Goal: Information Seeking & Learning: Learn about a topic

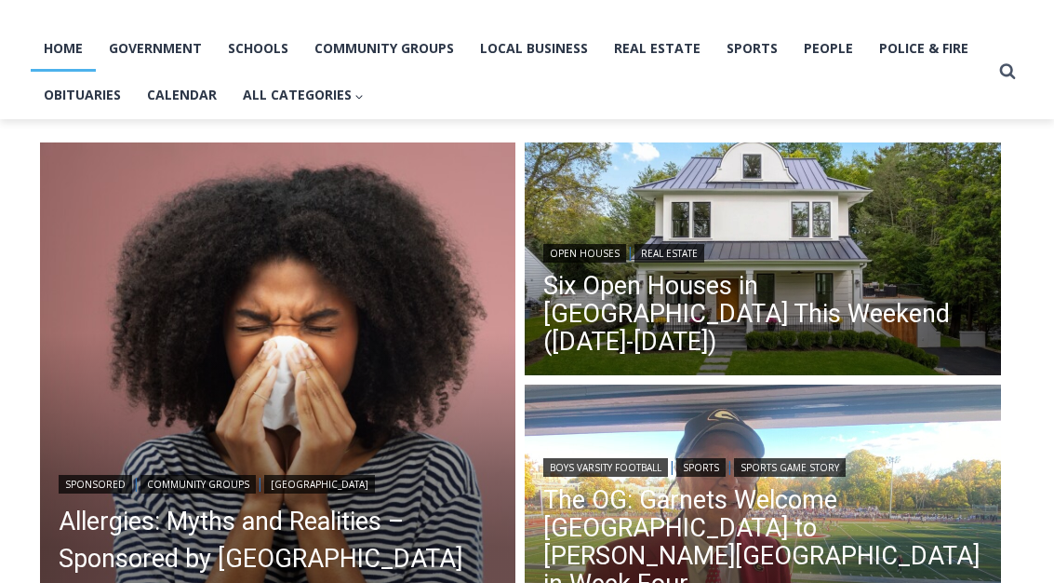
scroll to position [378, 0]
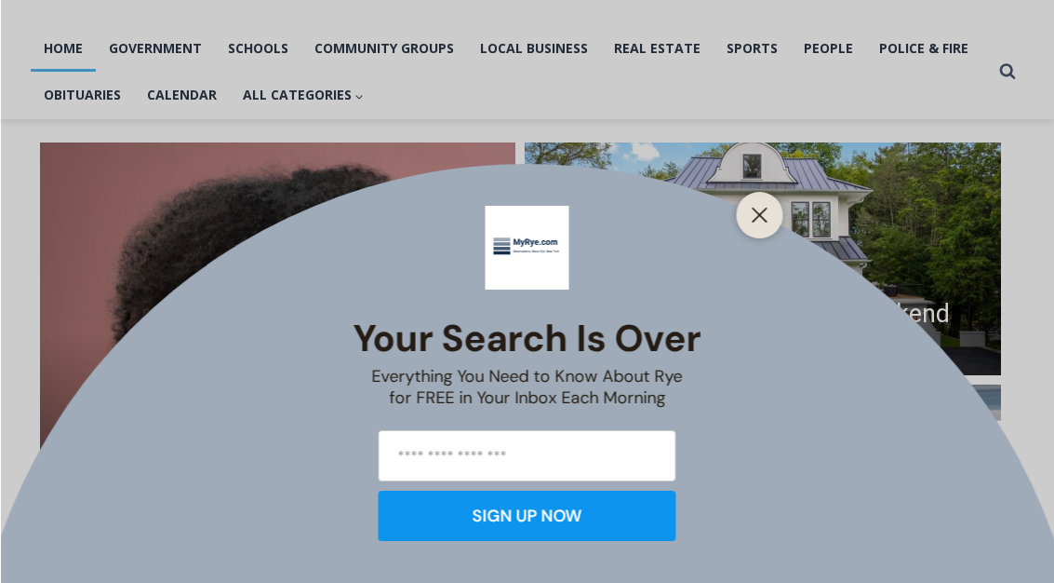
click at [754, 221] on line "Close" at bounding box center [759, 214] width 13 height 13
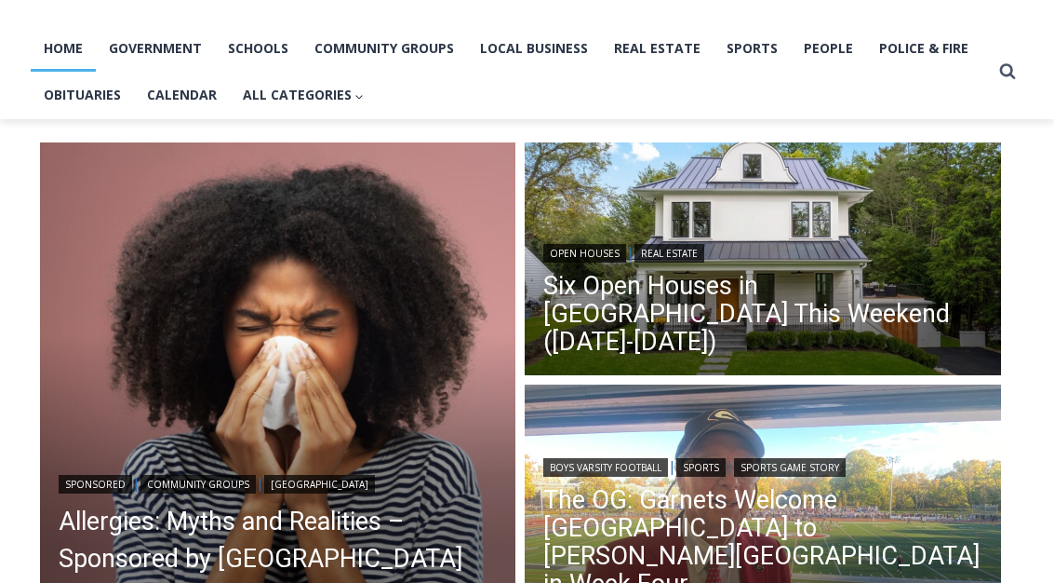
click at [919, 309] on link "Six Open Houses in [GEOGRAPHIC_DATA] This Weekend ([DATE]-[DATE])" at bounding box center [762, 314] width 439 height 84
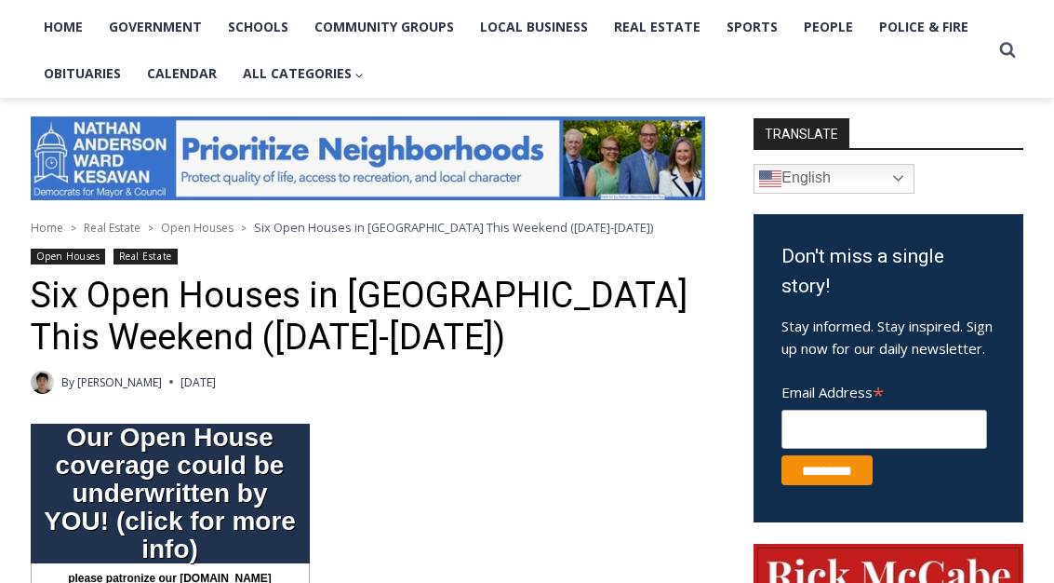
scroll to position [1133, 0]
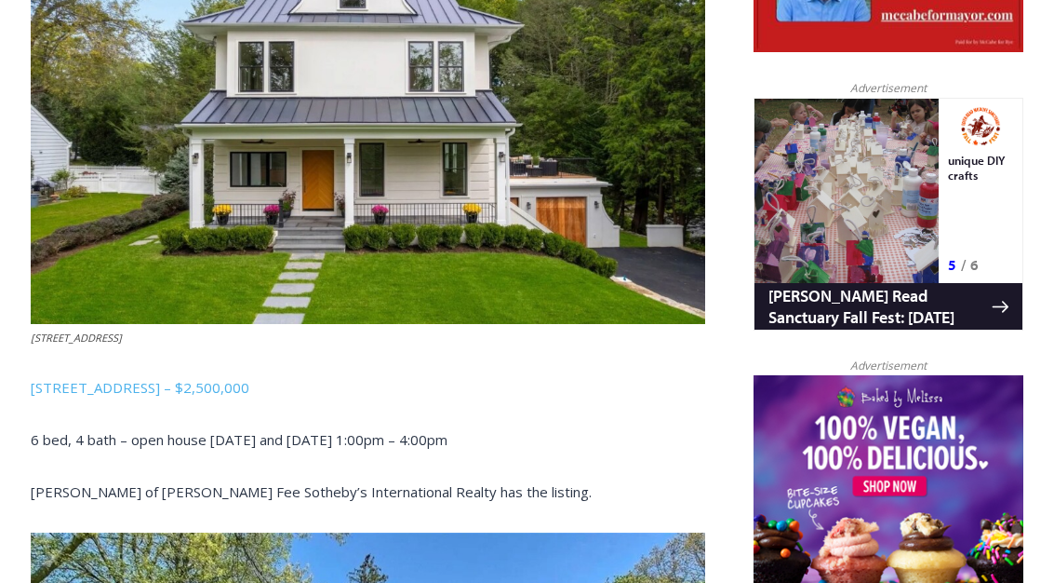
click at [137, 428] on p "6 bed, 4 bath – open house Saturday and Sunday 1:00pm – 4:00pm" at bounding box center [368, 439] width 675 height 22
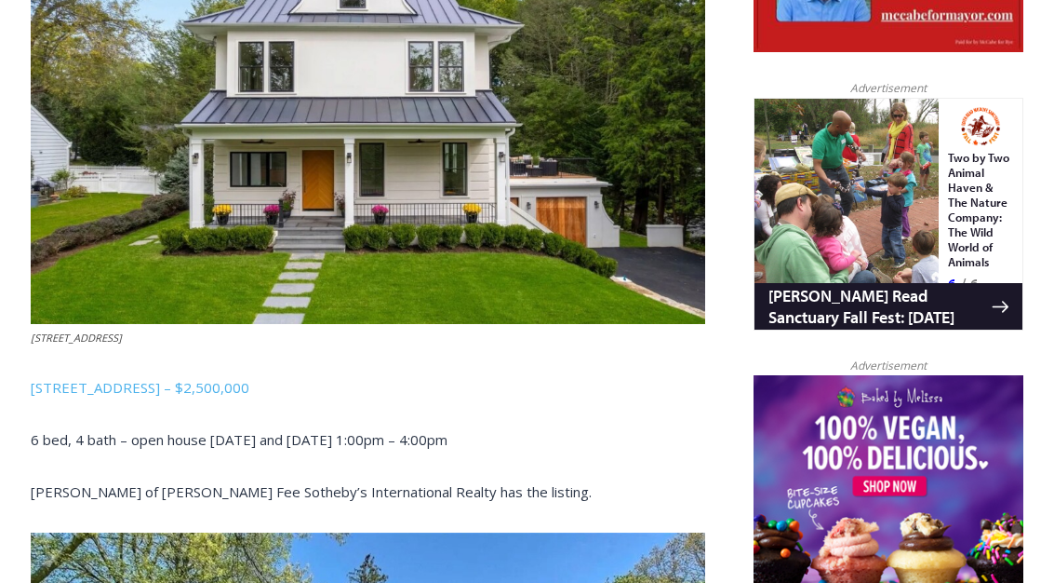
click at [171, 378] on link "3 Overdale Road, Rye – $2,500,000" at bounding box center [140, 387] width 219 height 19
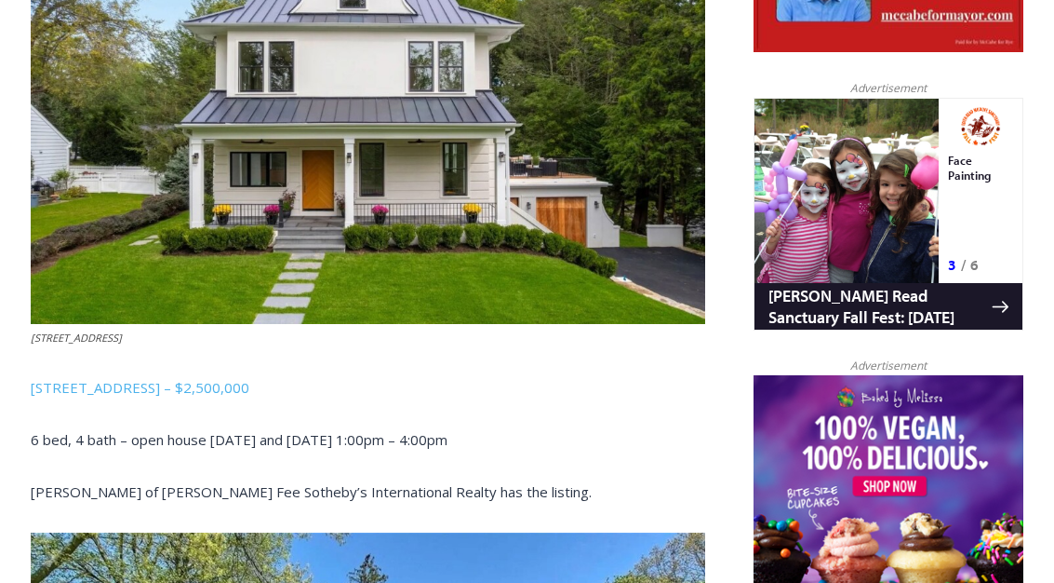
scroll to position [1165, 0]
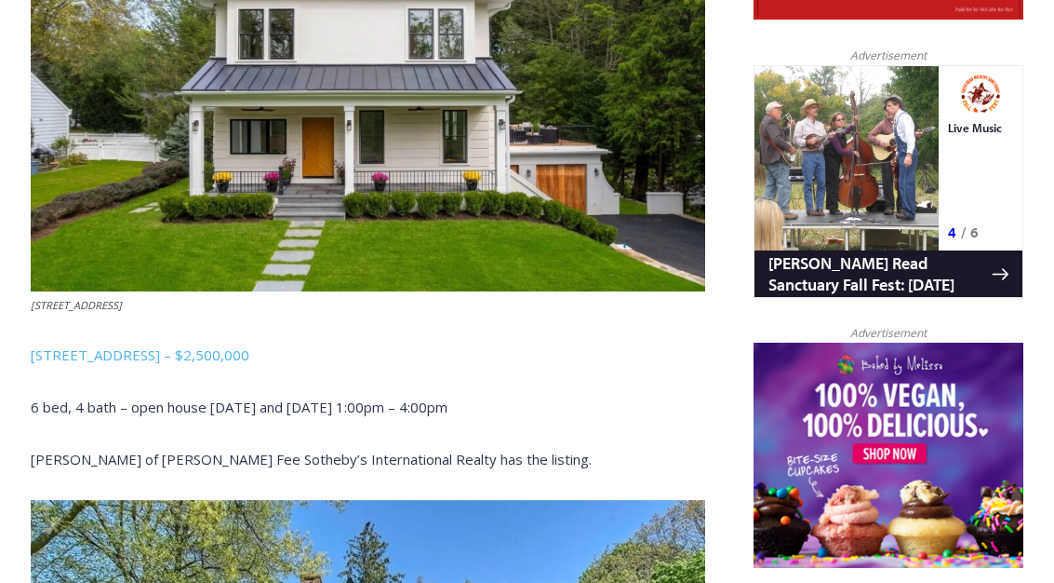
click at [118, 346] on link "3 Overdale Road, Rye – $2,500,000" at bounding box center [140, 355] width 219 height 19
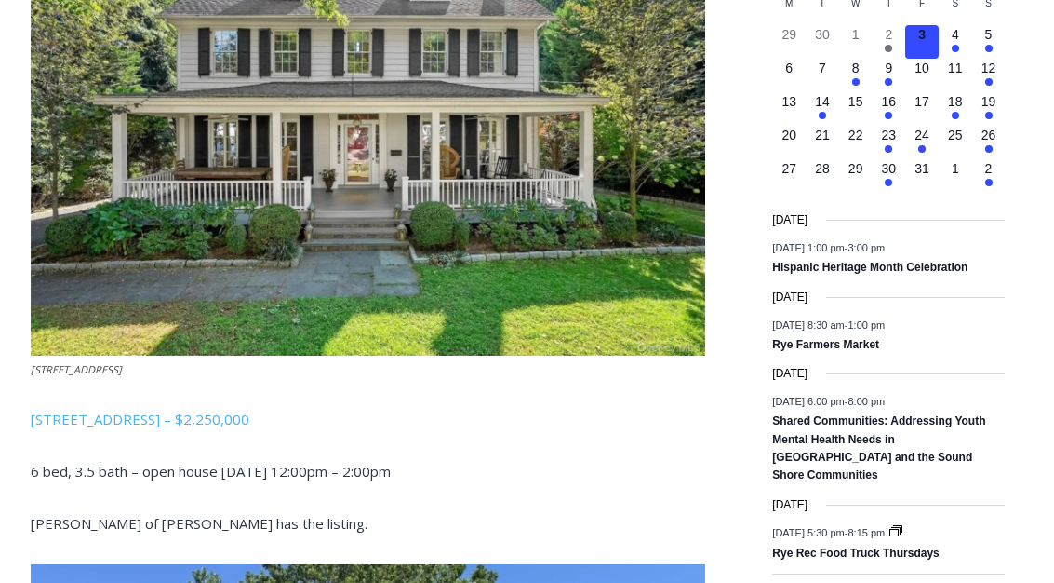
scroll to position [2391, 0]
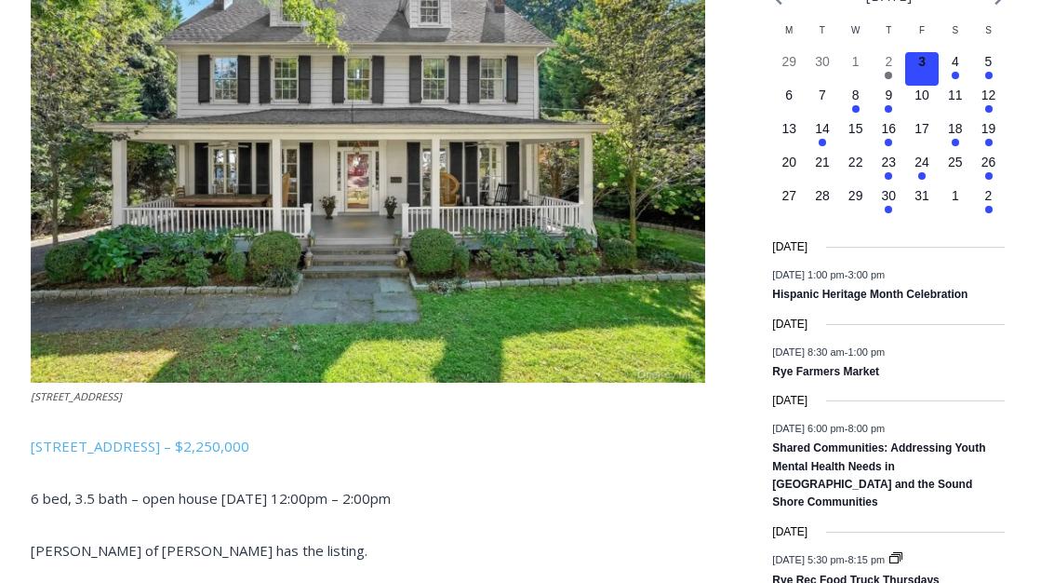
click at [124, 436] on link "14 Mendota Avenue, Rye – $2,250,000" at bounding box center [140, 445] width 219 height 19
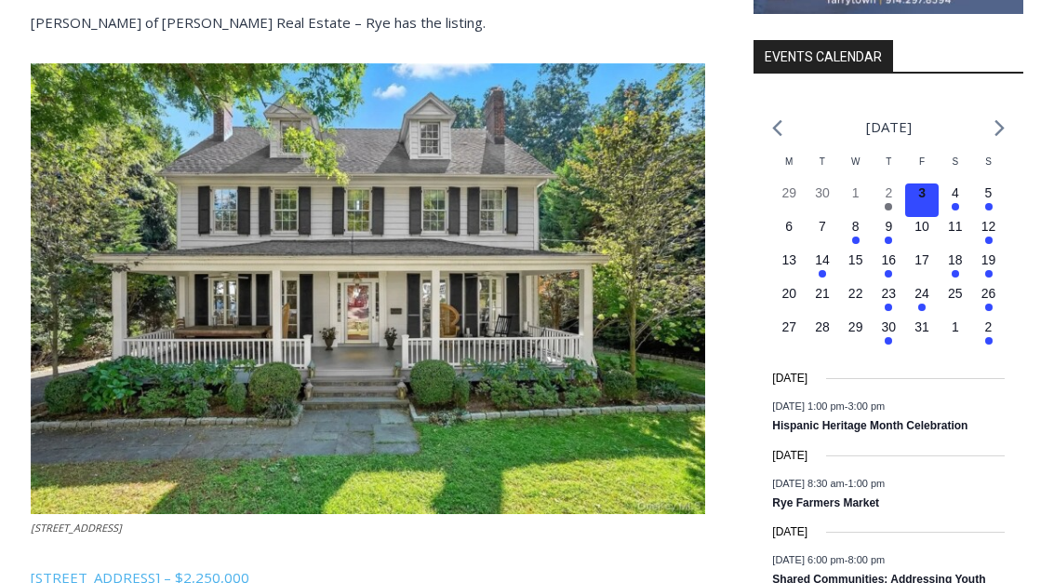
scroll to position [2259, 0]
click at [206, 255] on img at bounding box center [368, 289] width 675 height 450
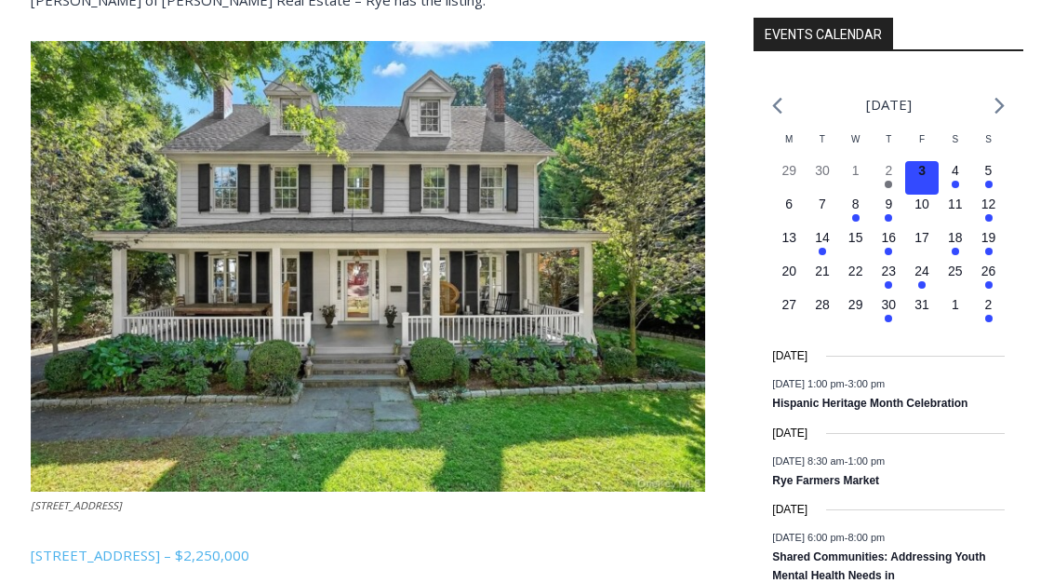
scroll to position [2293, 0]
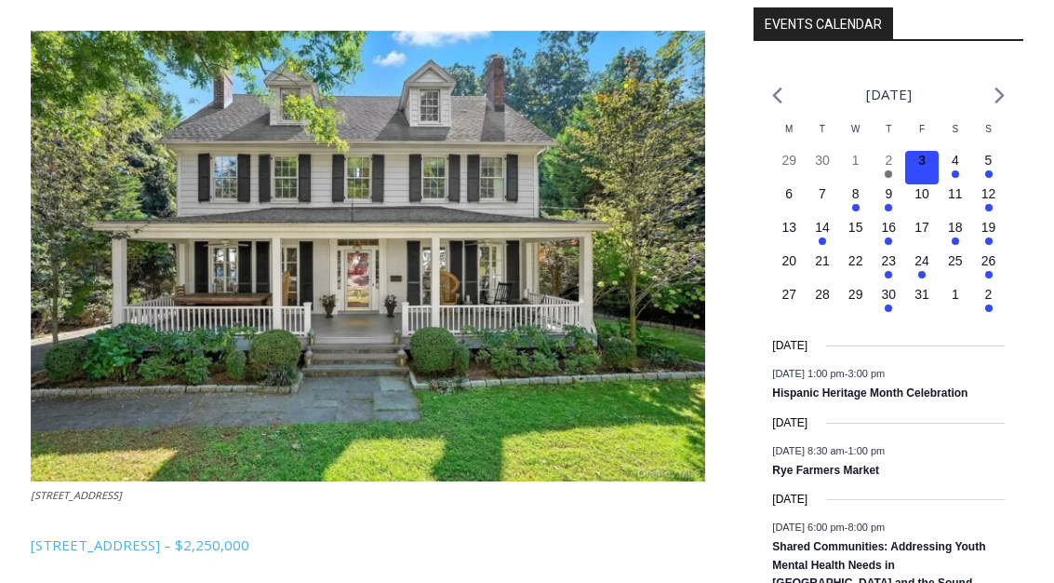
click at [223, 535] on link "14 Mendota Avenue, Rye – $2,250,000" at bounding box center [140, 544] width 219 height 19
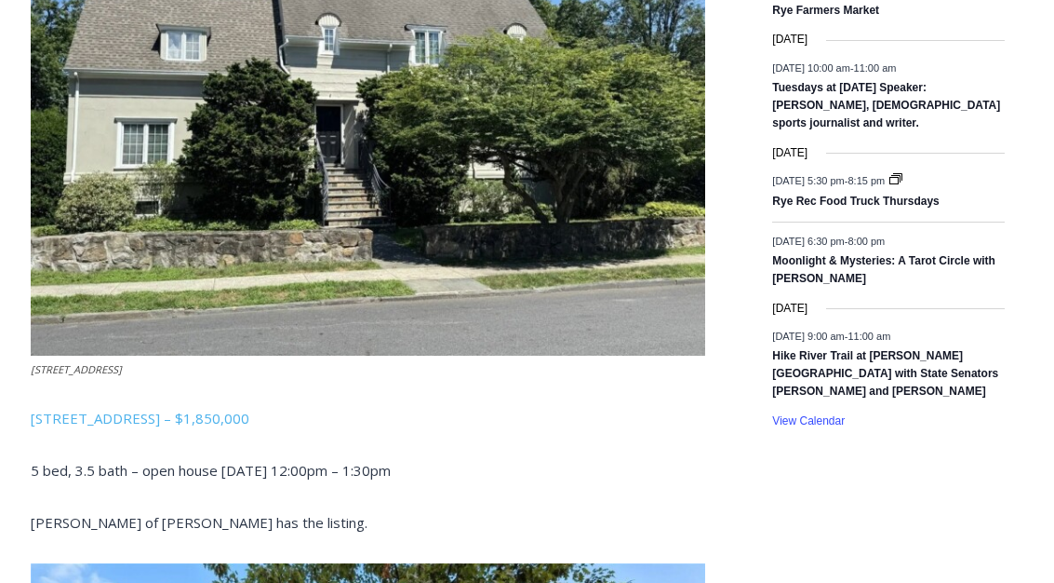
scroll to position [3133, 0]
click at [100, 408] on link "96 Mendota Avenue, Rye – $1,850,000" at bounding box center [140, 417] width 219 height 19
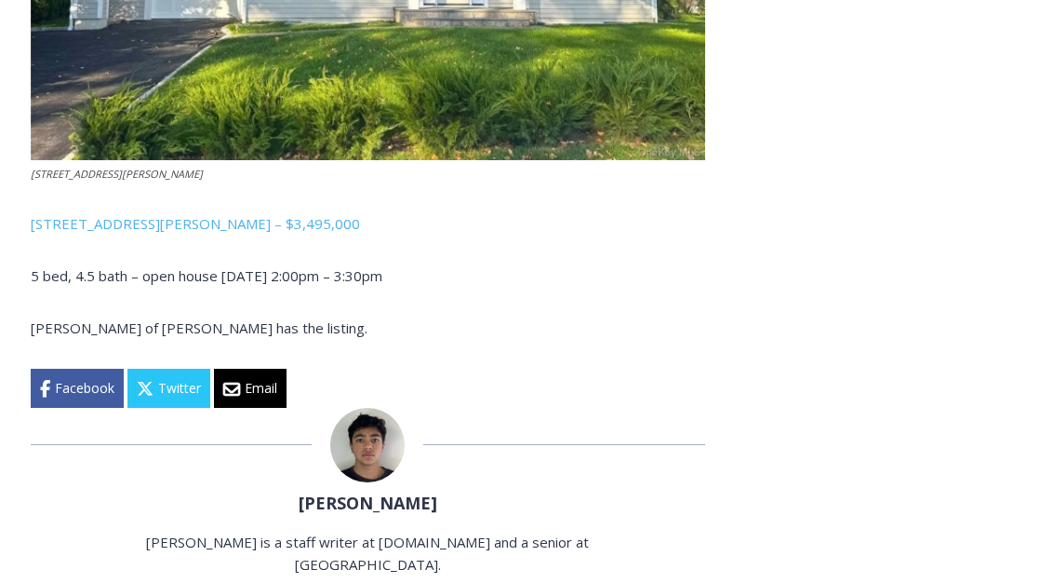
scroll to position [4697, 0]
